Goal: Task Accomplishment & Management: Use online tool/utility

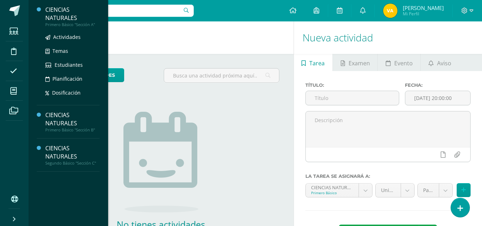
click at [56, 14] on div "CIENCIAS NATURALES" at bounding box center [72, 14] width 54 height 16
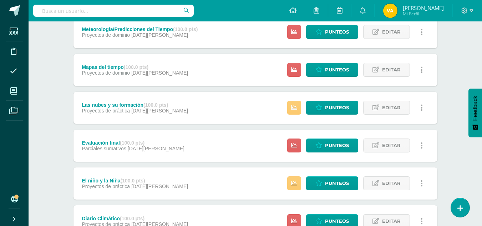
scroll to position [310, 0]
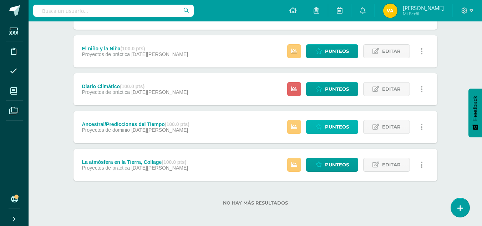
click at [339, 130] on span "Punteos" at bounding box center [337, 126] width 24 height 13
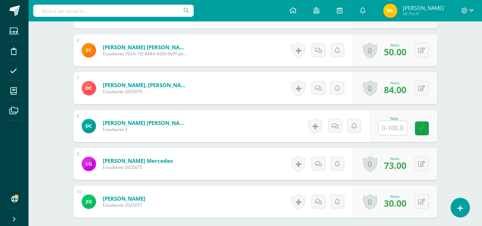
scroll to position [403, 0]
click at [396, 128] on input "text" at bounding box center [393, 128] width 28 height 14
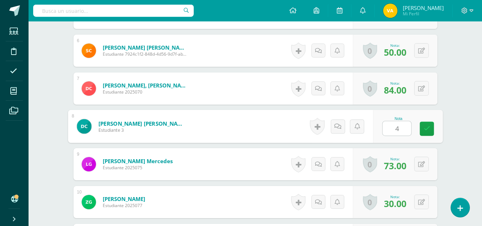
type input "40"
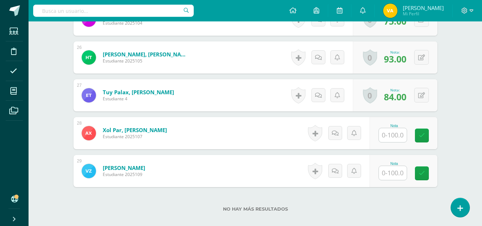
scroll to position [1153, 0]
click at [395, 132] on input "text" at bounding box center [393, 135] width 28 height 14
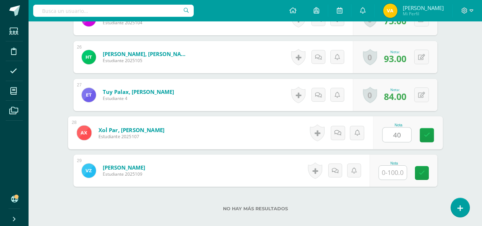
type input "40"
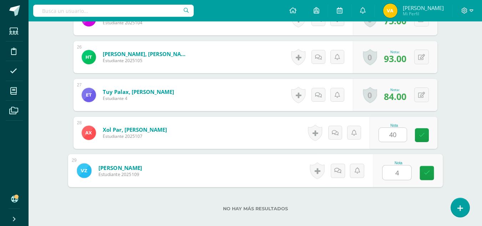
type input "40"
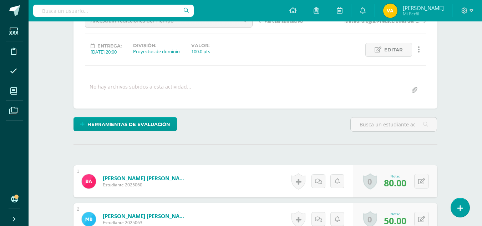
scroll to position [82, 0]
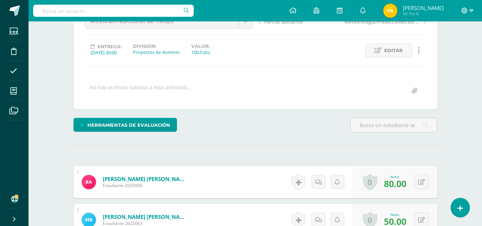
click at [468, 9] on span at bounding box center [467, 11] width 12 height 8
click at [455, 51] on span "Cerrar sesión" at bounding box center [449, 48] width 32 height 7
